Goal: Information Seeking & Learning: Learn about a topic

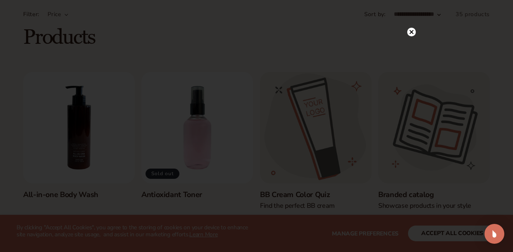
scroll to position [66, 0]
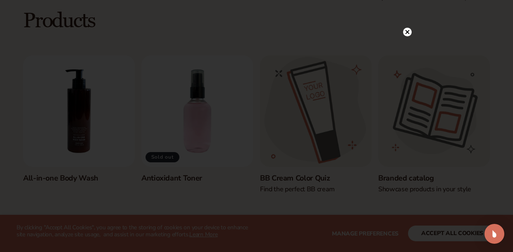
click at [406, 30] on circle at bounding box center [407, 32] width 9 height 9
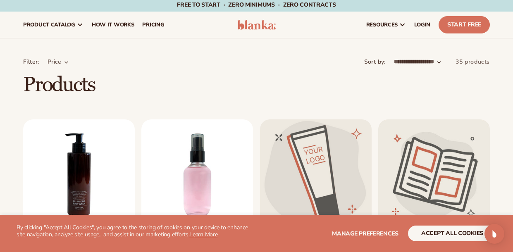
scroll to position [0, 0]
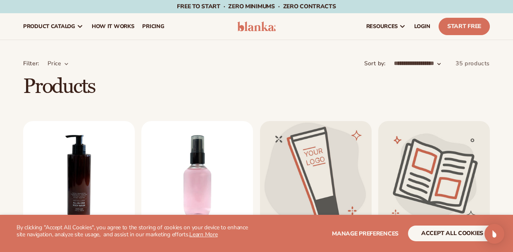
click at [437, 63] on select "**********" at bounding box center [418, 63] width 48 height 9
click at [394, 59] on select "**********" at bounding box center [418, 63] width 48 height 9
select select "**********"
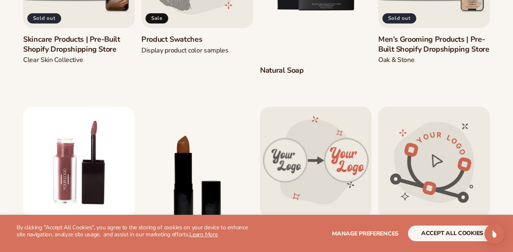
scroll to position [396, 0]
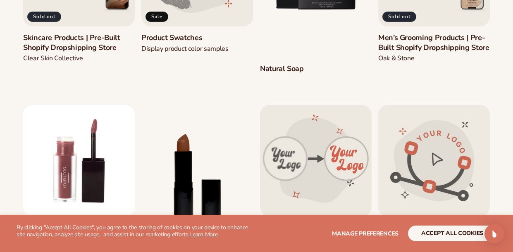
click at [283, 69] on link "Natural Soap" at bounding box center [316, 69] width 112 height 10
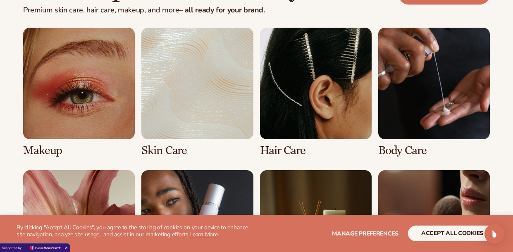
scroll to position [1535, 0]
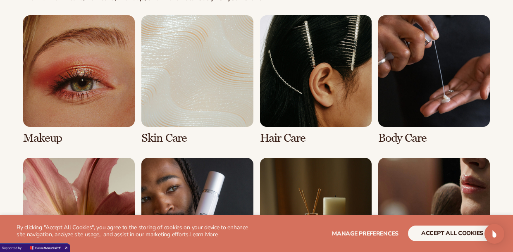
click at [227, 88] on link "2 / 8" at bounding box center [197, 79] width 112 height 129
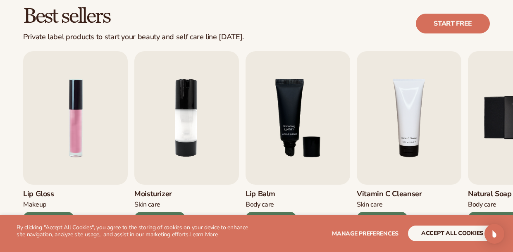
scroll to position [280, 0]
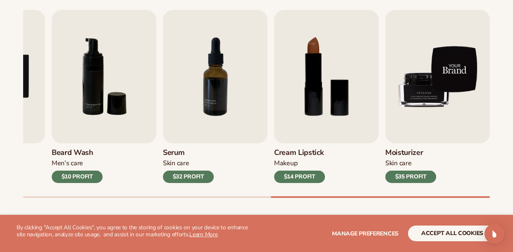
click at [432, 90] on img "9 / 9" at bounding box center [437, 76] width 105 height 133
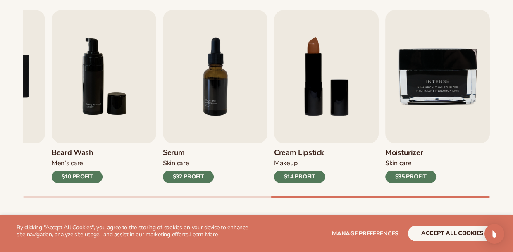
click at [399, 150] on h3 "Moisturizer" at bounding box center [410, 152] width 51 height 9
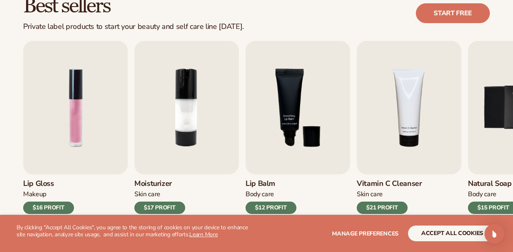
scroll to position [250, 0]
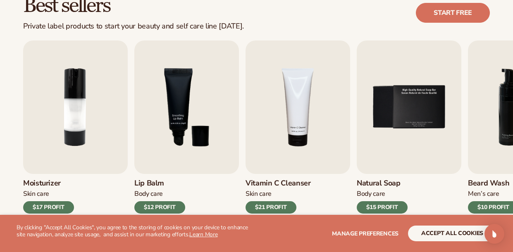
click at [287, 127] on img "4 / 9" at bounding box center [297, 106] width 105 height 133
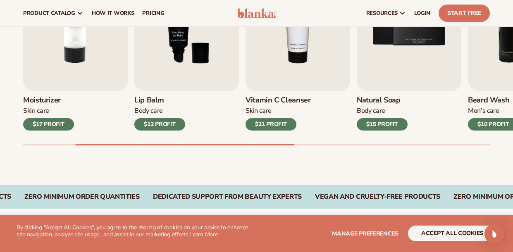
scroll to position [327, 0]
